Goal: Task Accomplishment & Management: Complete application form

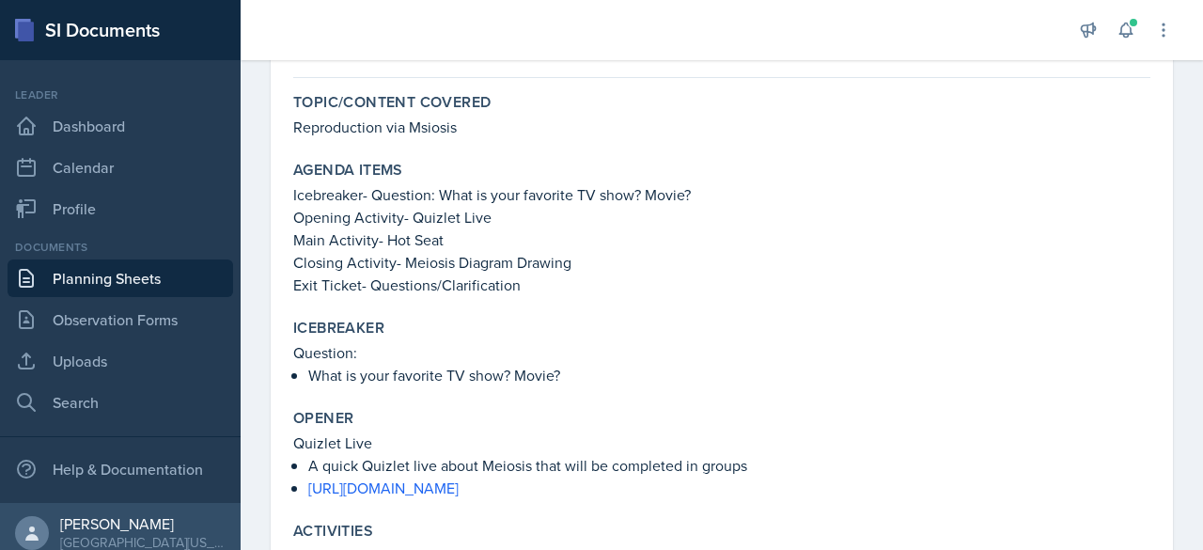
scroll to position [90, 0]
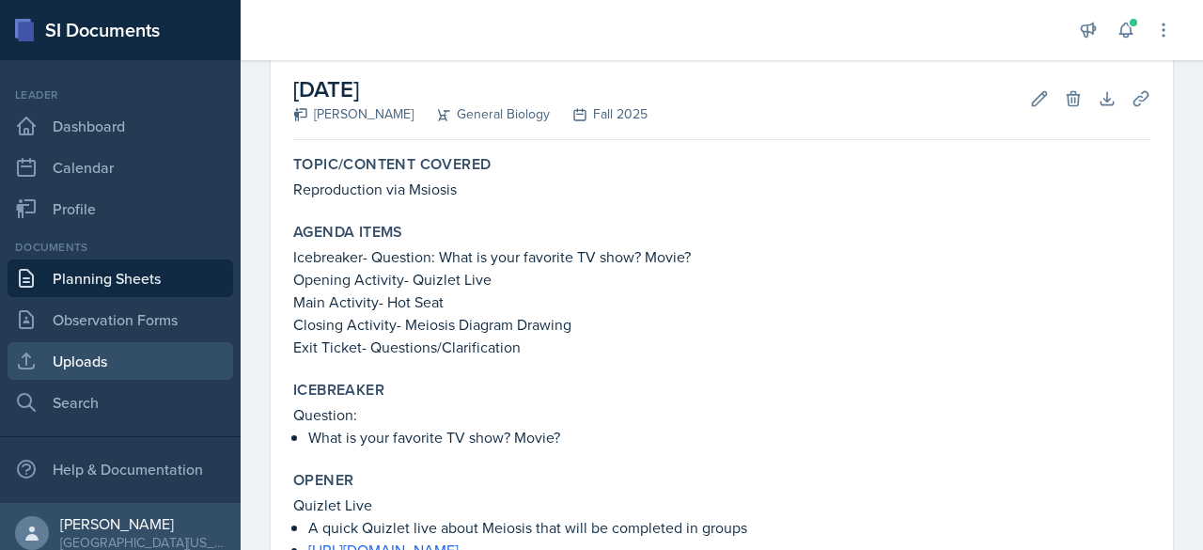
click at [101, 358] on link "Uploads" at bounding box center [121, 361] width 226 height 38
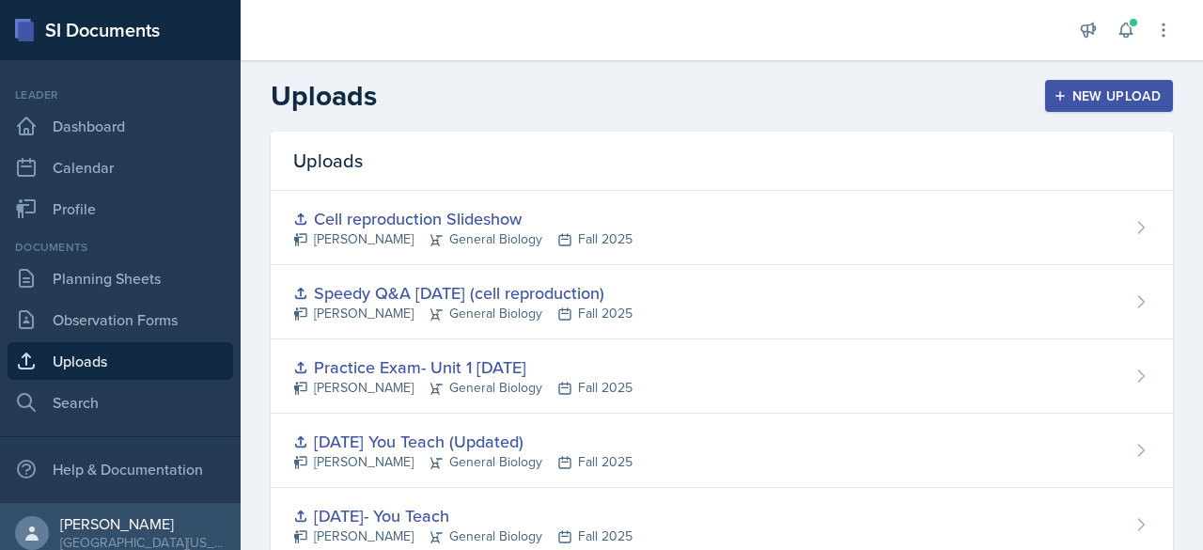
click at [1057, 100] on div "New Upload" at bounding box center [1109, 95] width 104 height 15
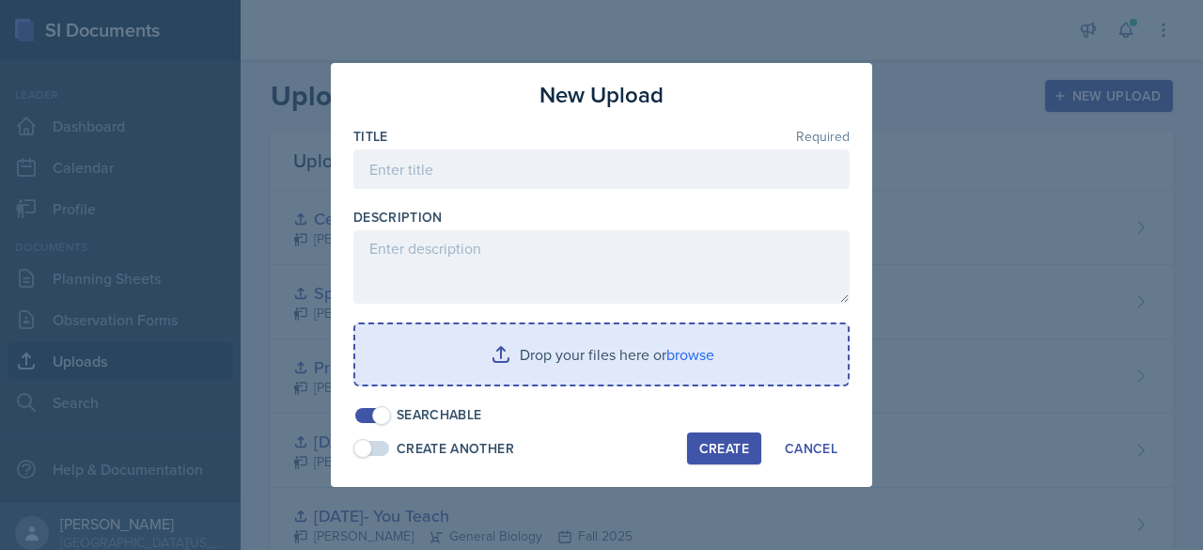
click at [485, 345] on input "file" at bounding box center [601, 354] width 492 height 60
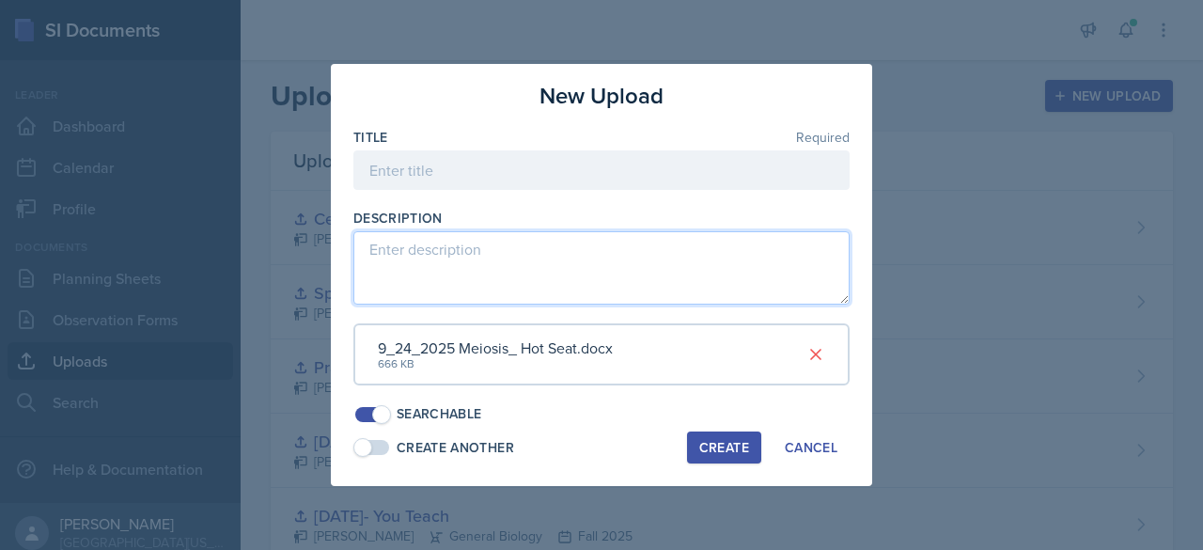
click at [414, 258] on textarea at bounding box center [601, 267] width 496 height 73
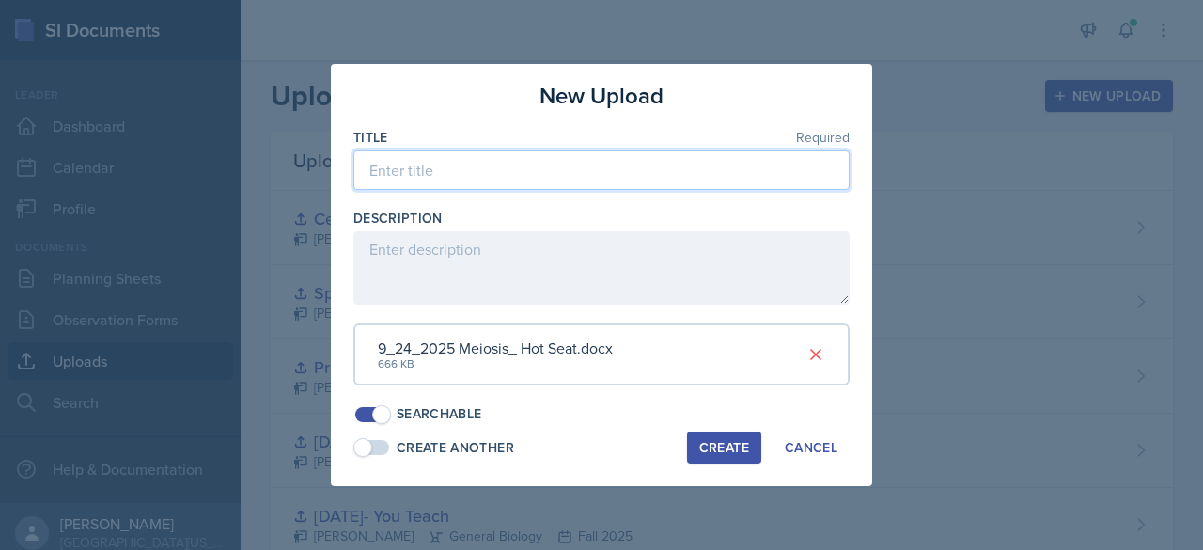
click at [408, 181] on input at bounding box center [601, 169] width 496 height 39
type input "Main Activity-9/24/25"
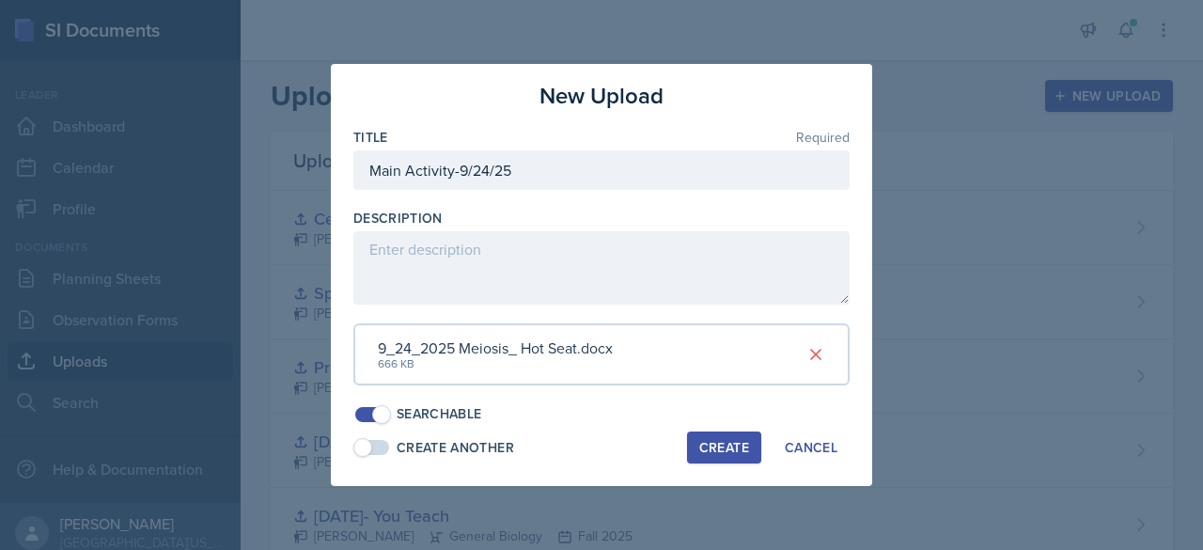
click at [714, 443] on div "Create" at bounding box center [724, 447] width 50 height 15
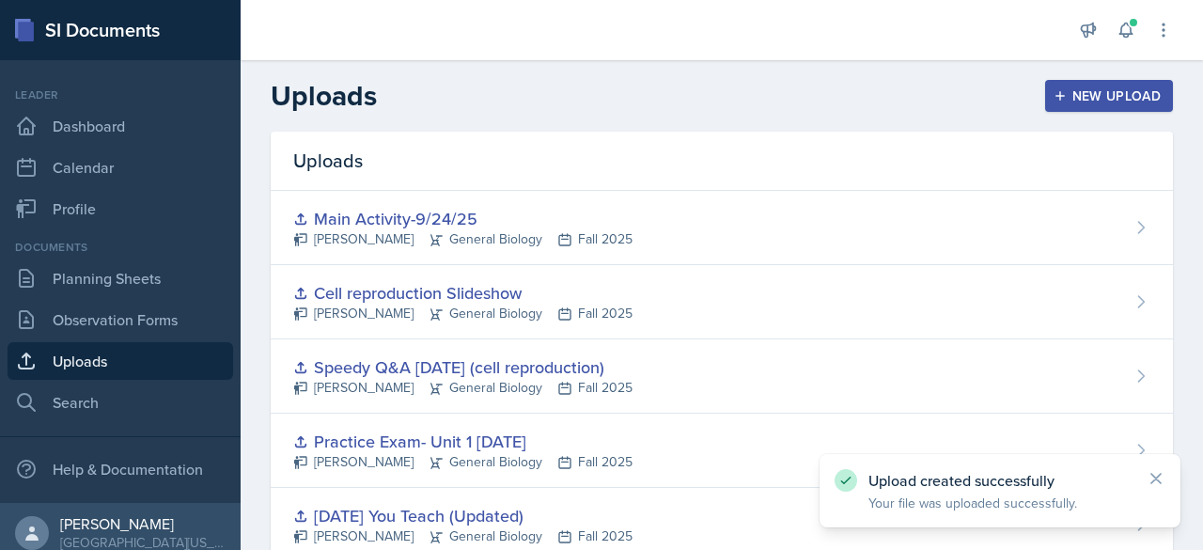
click at [1069, 101] on div "New Upload" at bounding box center [1109, 95] width 104 height 15
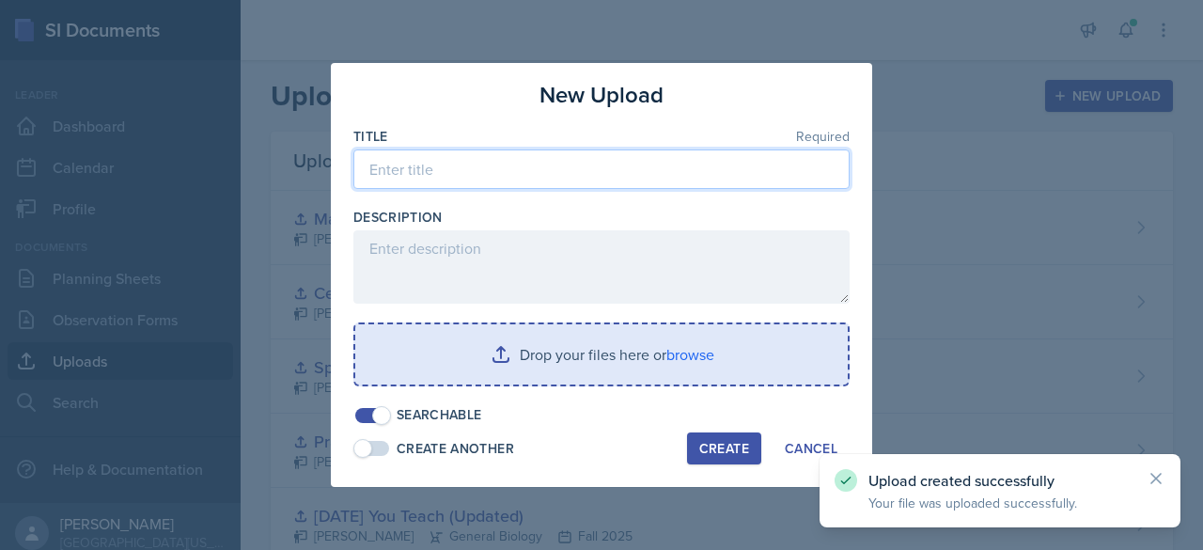
click at [585, 177] on input at bounding box center [601, 168] width 496 height 39
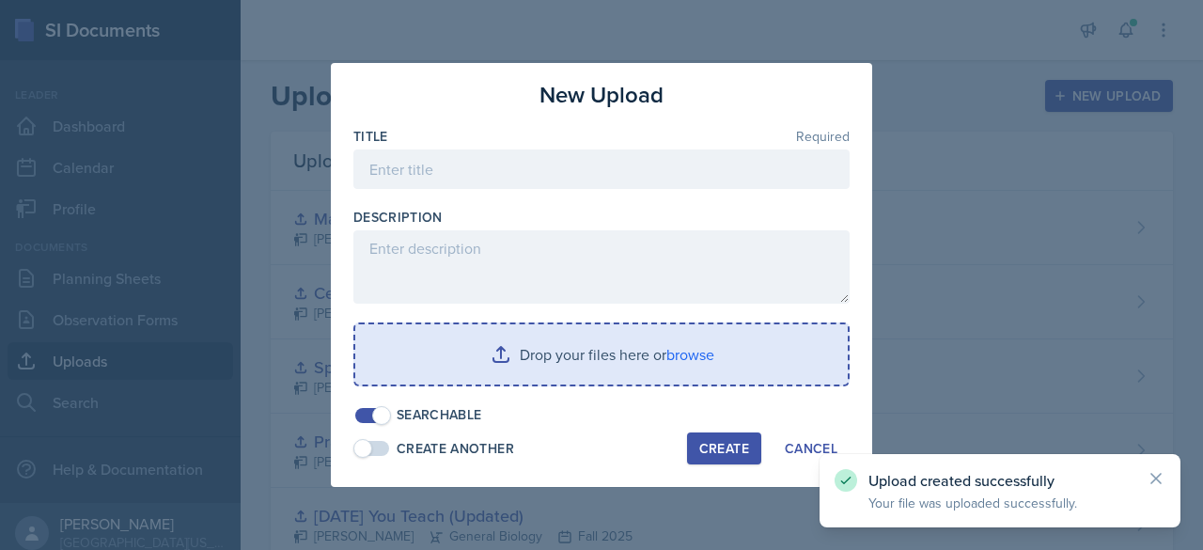
click at [507, 372] on input "file" at bounding box center [601, 354] width 492 height 60
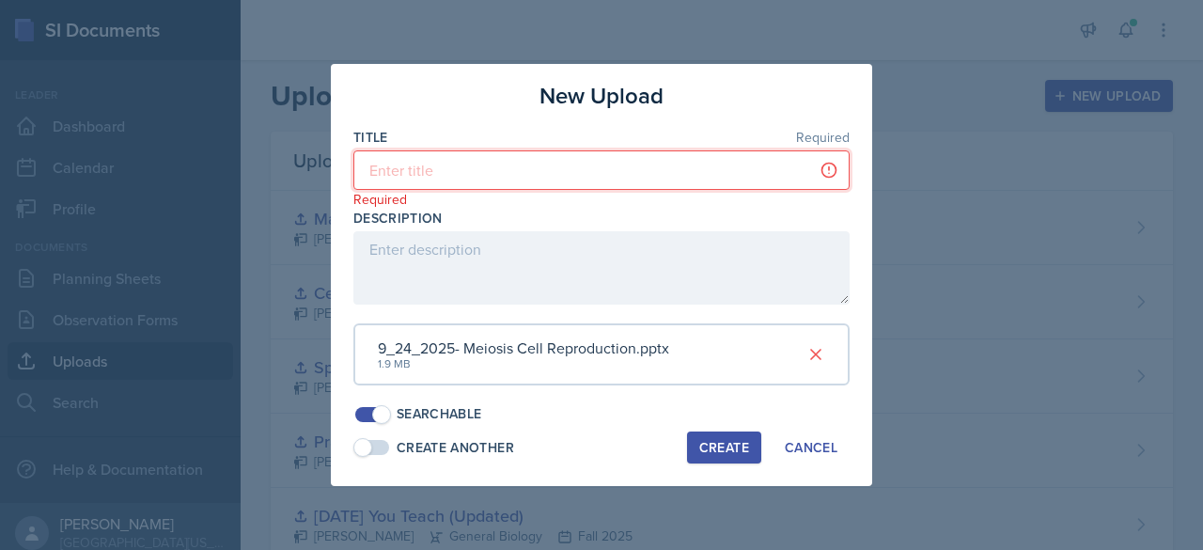
click at [399, 170] on input at bounding box center [601, 169] width 496 height 39
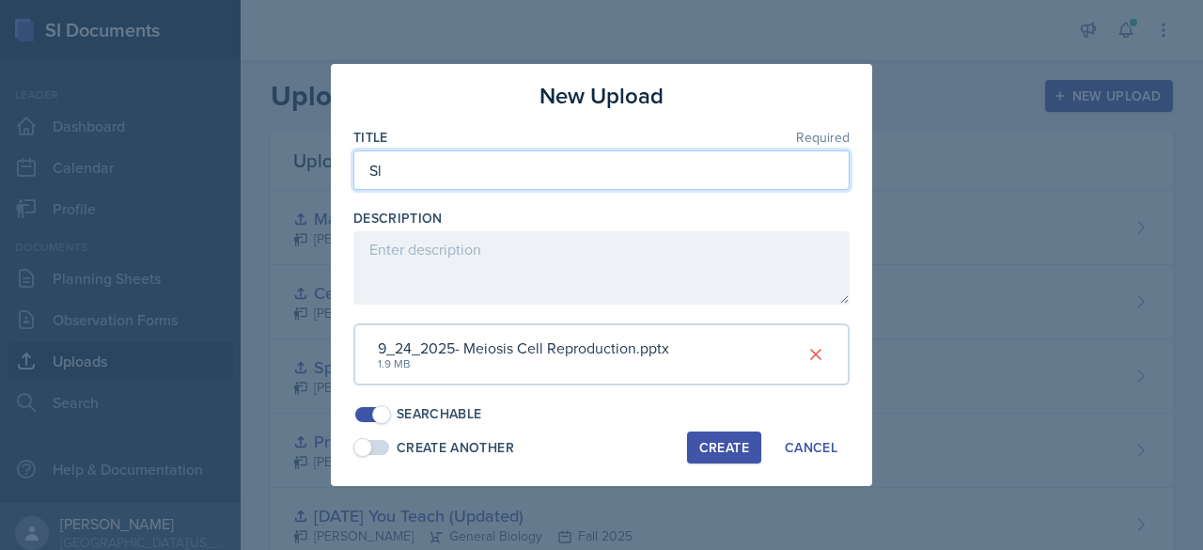
type input "S"
type input "Meiosis Slideshow-9/24/25"
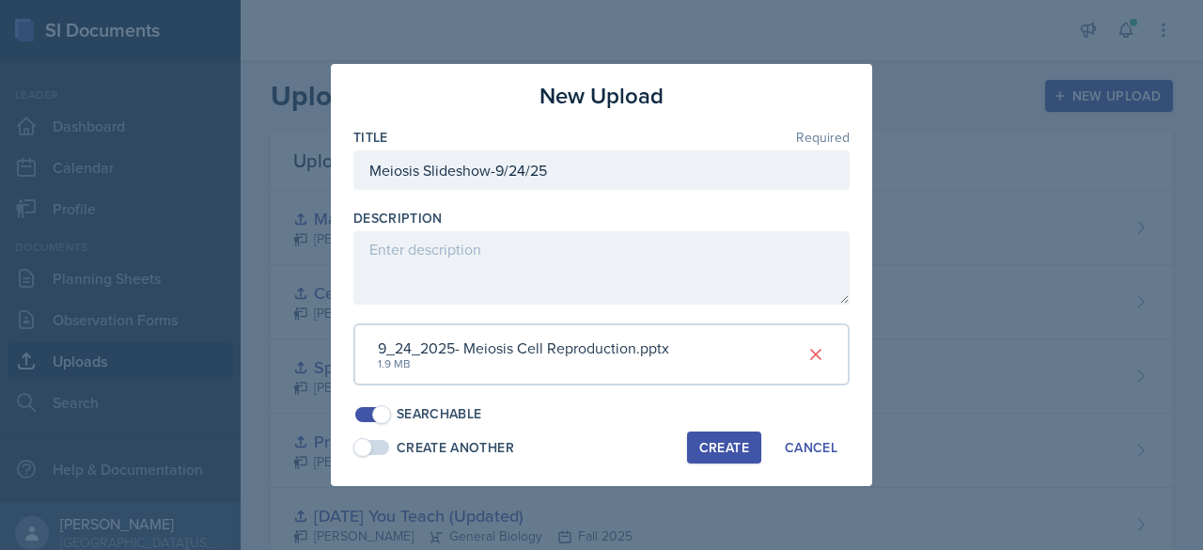
click at [720, 445] on div "Create" at bounding box center [724, 447] width 50 height 15
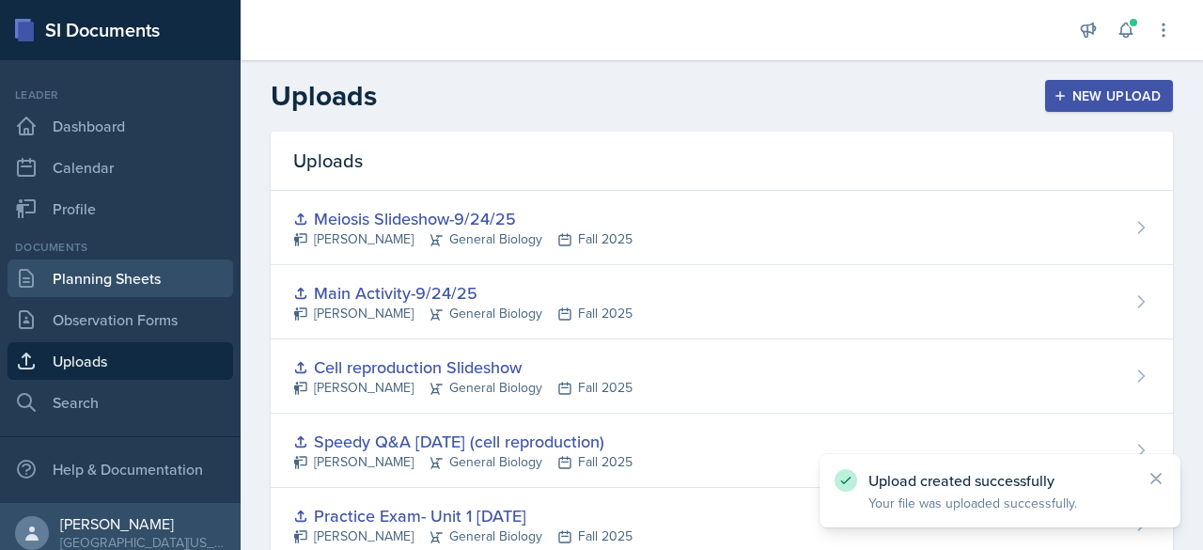
click at [101, 275] on link "Planning Sheets" at bounding box center [121, 278] width 226 height 38
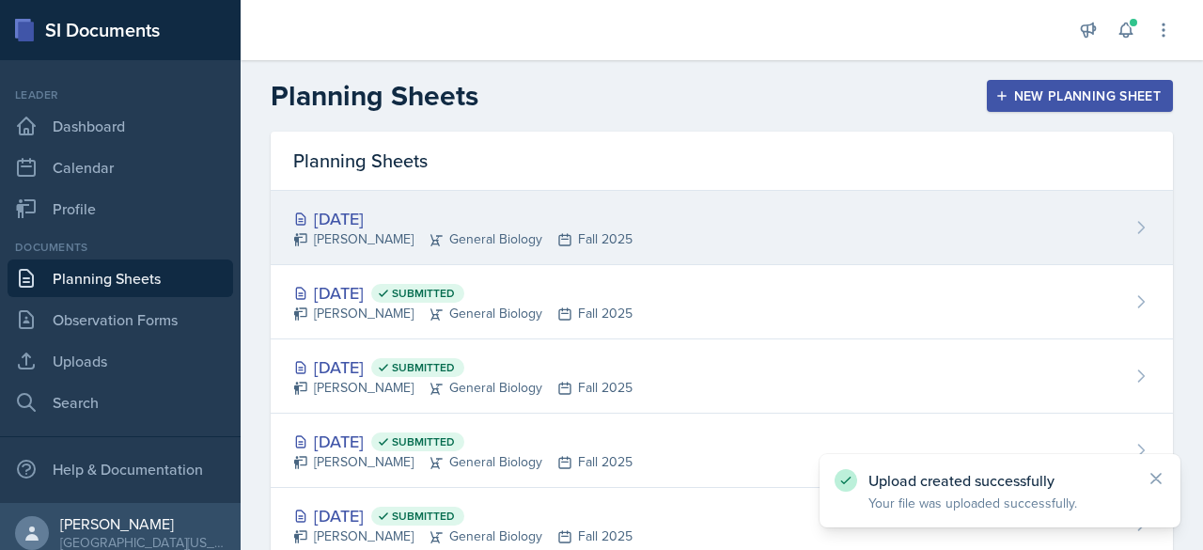
click at [430, 241] on icon at bounding box center [436, 239] width 12 height 11
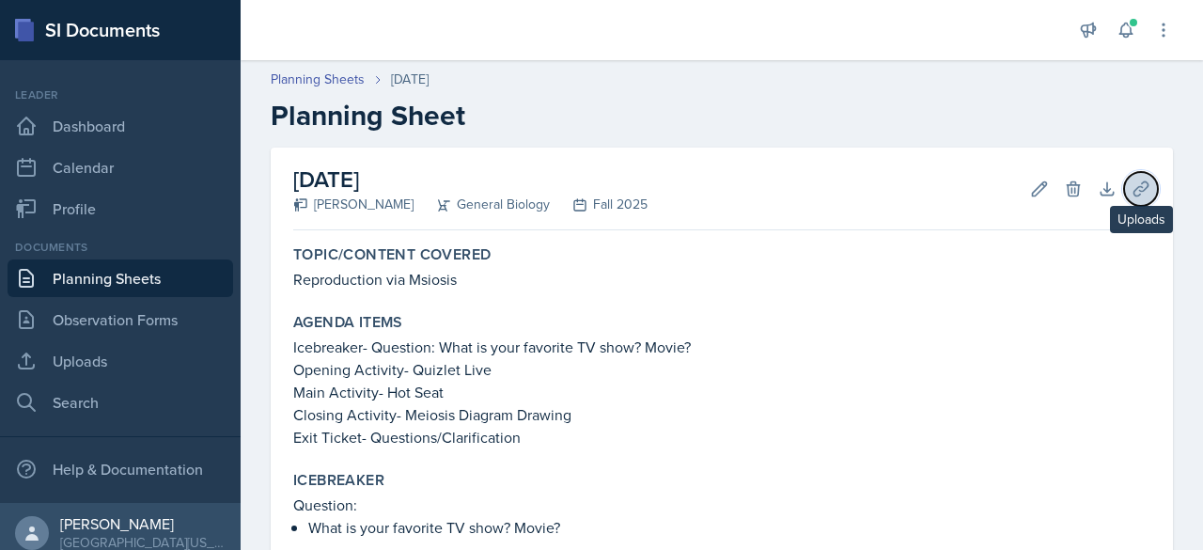
click at [1132, 185] on icon at bounding box center [1141, 189] width 19 height 19
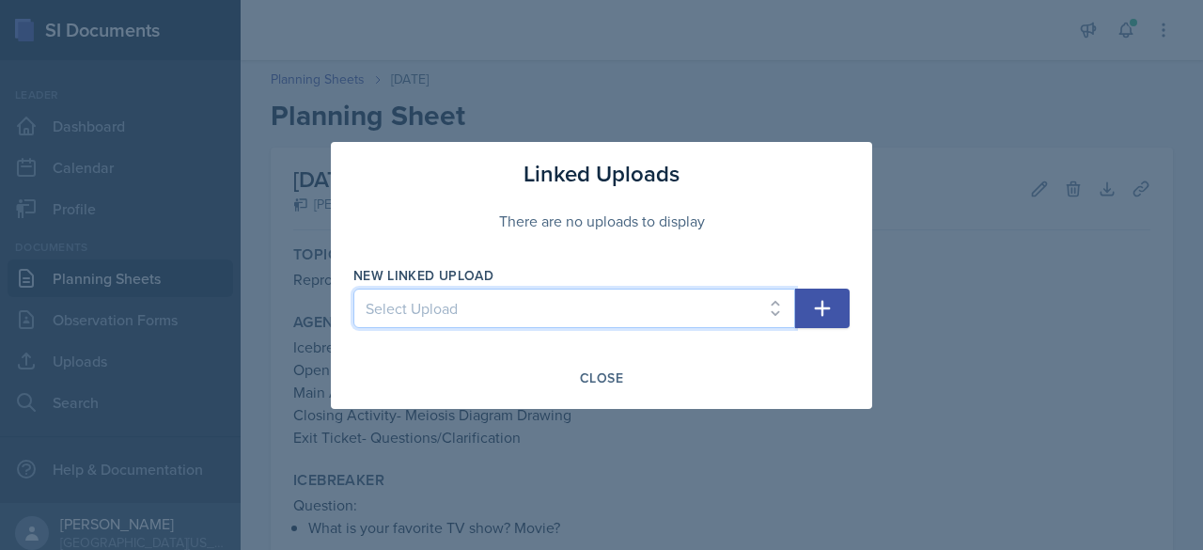
click at [438, 325] on select "Select Upload Main Activity- Speedy Q&A [DATE] Slides- [DATE] [DATE]- You Teach…" at bounding box center [574, 308] width 442 height 39
select select "125da0c0-9c4a-4095-9c8c-603659978406"
click at [353, 289] on select "Select Upload Main Activity- Speedy Q&A [DATE] Slides- [DATE] [DATE]- You Teach…" at bounding box center [574, 308] width 442 height 39
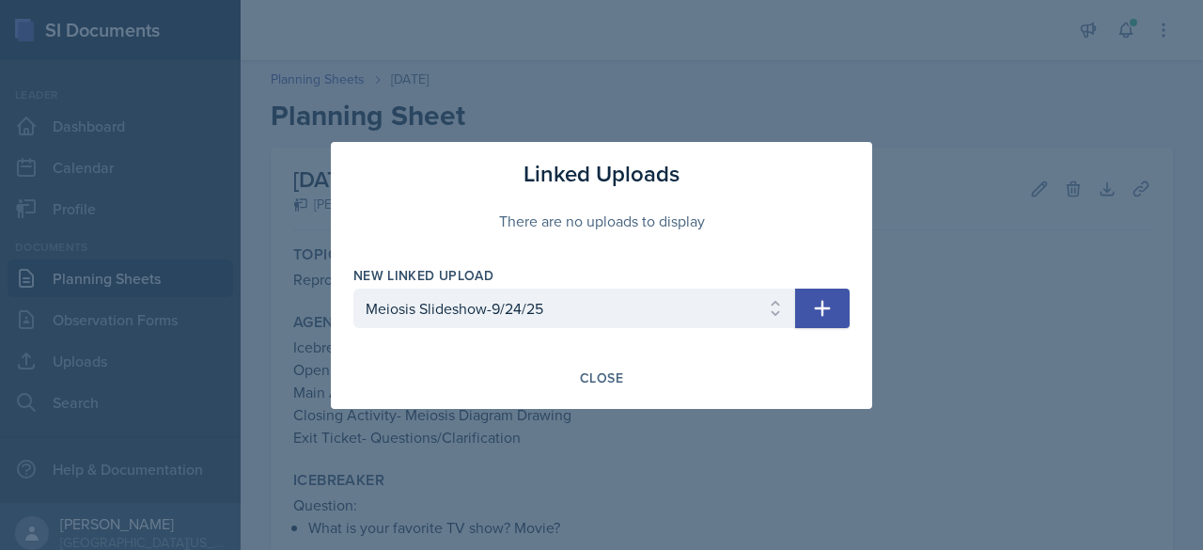
click at [829, 312] on icon "button" at bounding box center [822, 308] width 23 height 23
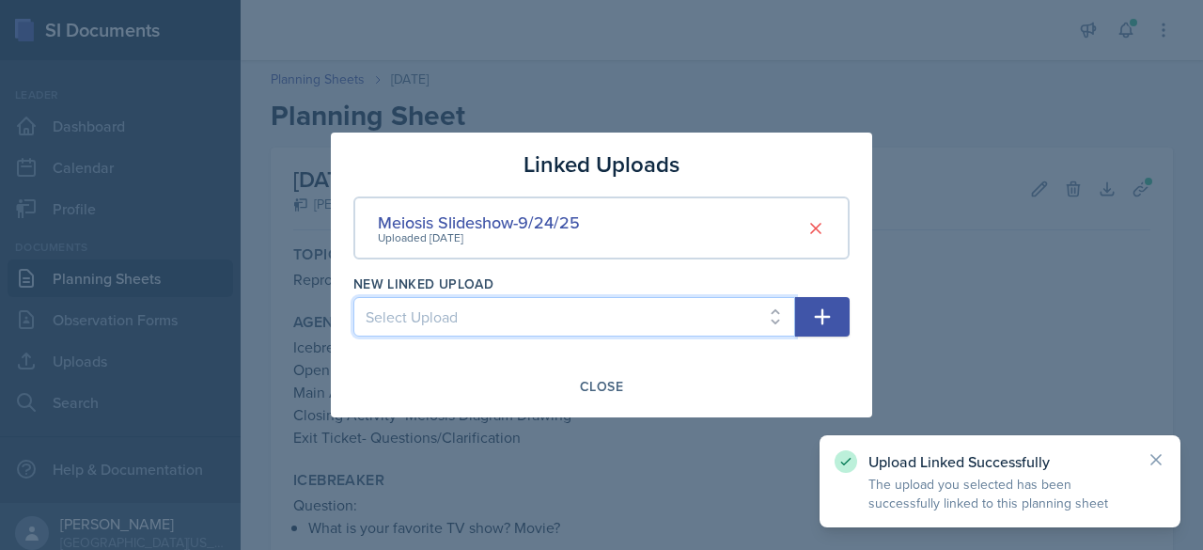
click at [523, 327] on select "Select Upload Main Activity- Speedy Q&A [DATE] Slides- [DATE] [DATE]- You Teach…" at bounding box center [574, 316] width 442 height 39
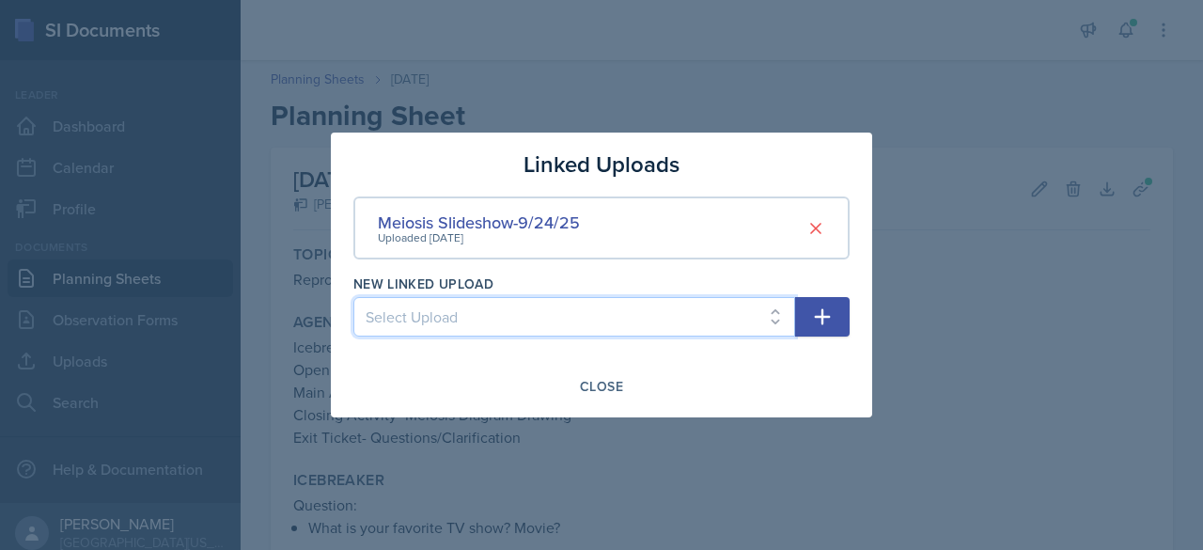
select select "9db8c671-947c-4eb4-920d-6e1d082ea88e"
click at [353, 297] on select "Select Upload Main Activity- Speedy Q&A [DATE] Slides- [DATE] [DATE]- You Teach…" at bounding box center [574, 316] width 442 height 39
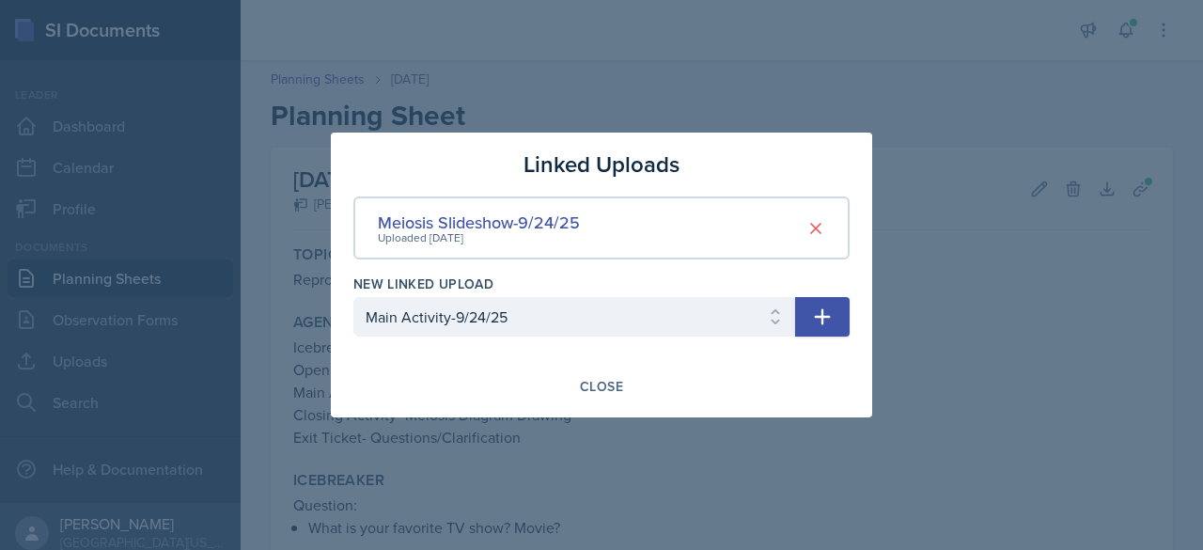
click at [812, 310] on icon "button" at bounding box center [822, 316] width 23 height 23
select select
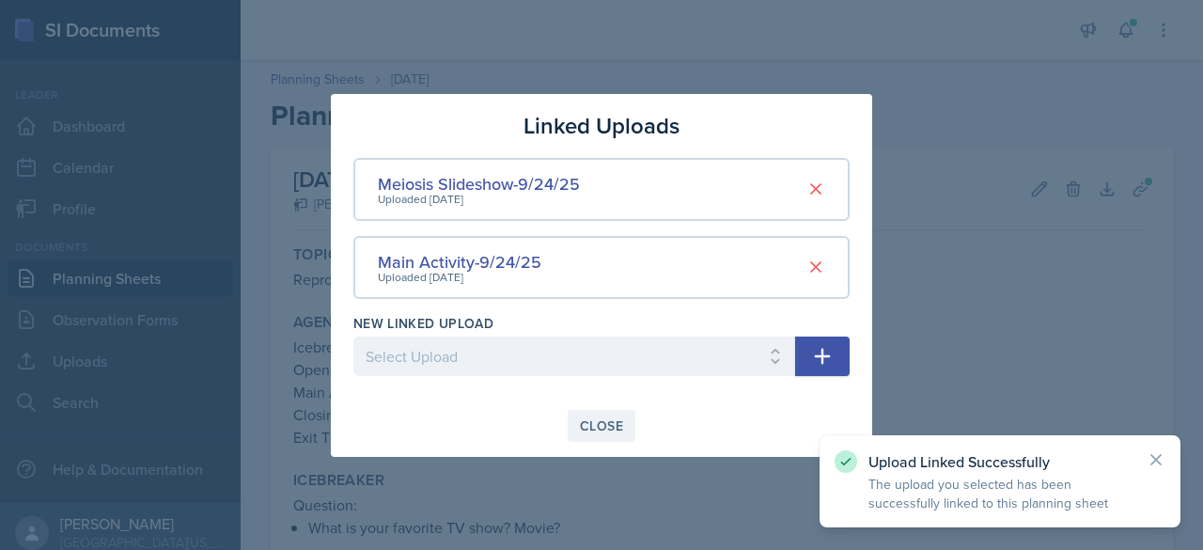
click at [598, 420] on div "Close" at bounding box center [601, 425] width 43 height 15
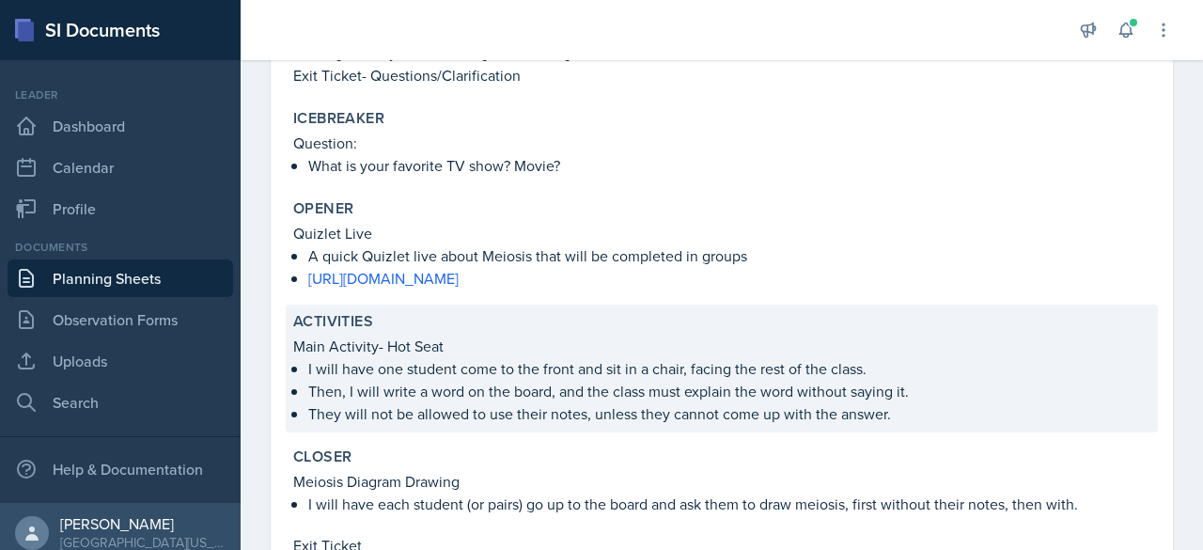
scroll to position [541, 0]
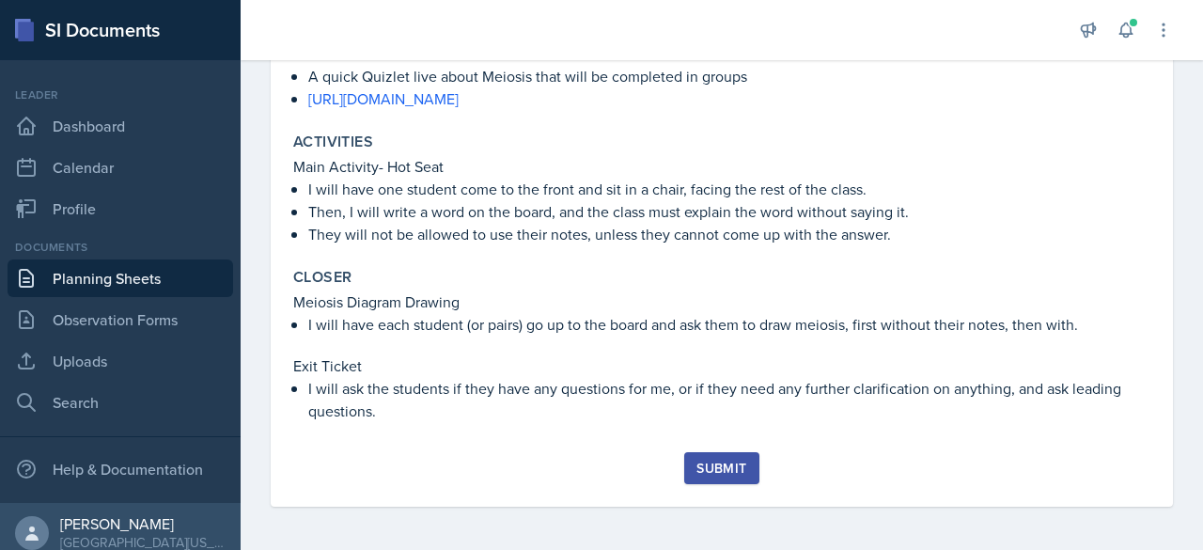
click at [701, 471] on div "Submit" at bounding box center [721, 467] width 50 height 15
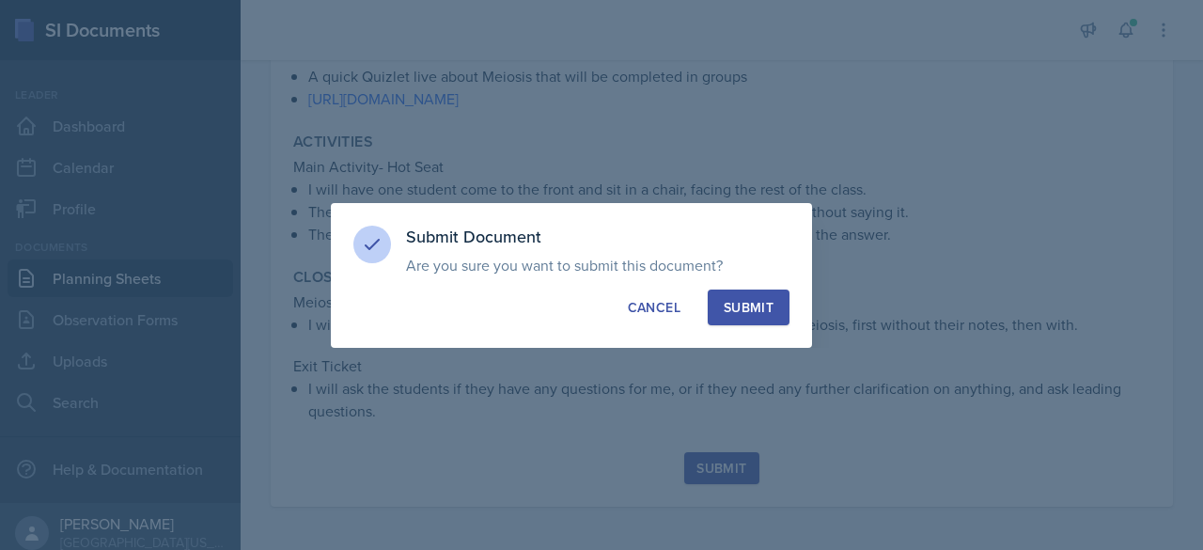
click at [776, 313] on button "Submit" at bounding box center [749, 307] width 82 height 36
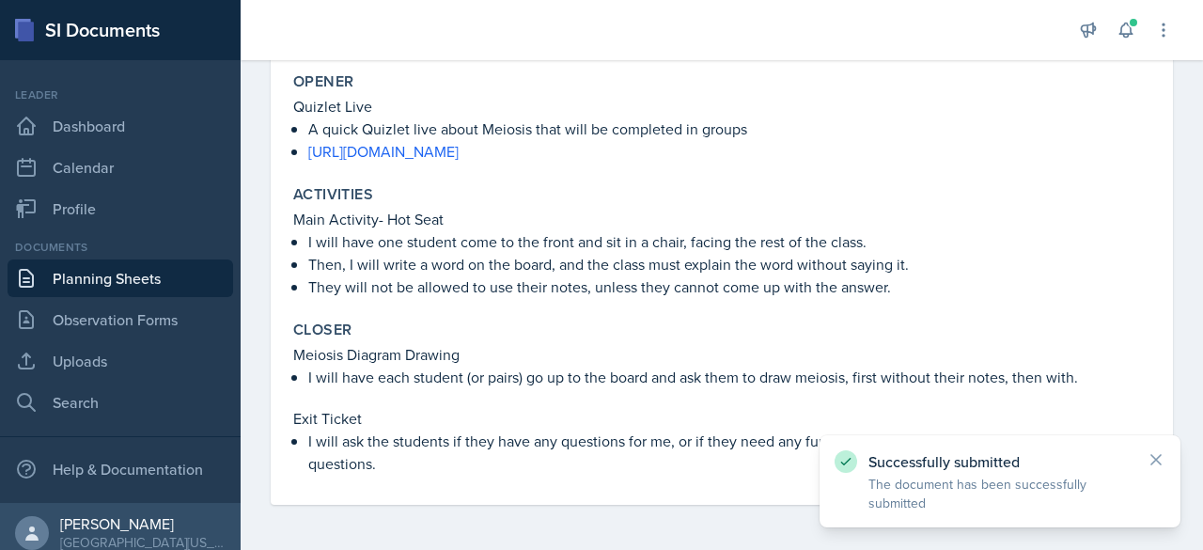
scroll to position [488, 0]
